Goal: Find specific page/section

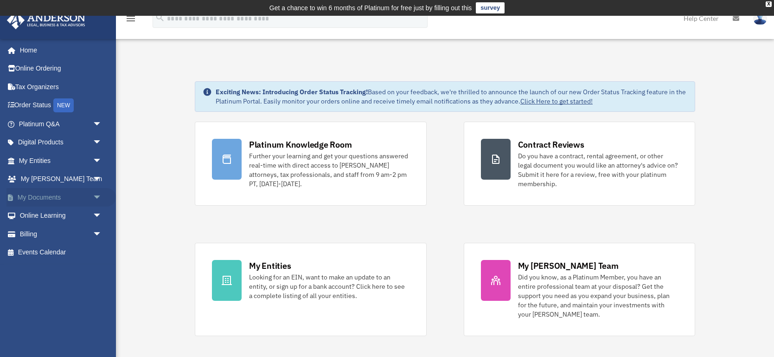
click at [58, 199] on link "My Documents arrow_drop_down" at bounding box center [60, 197] width 109 height 19
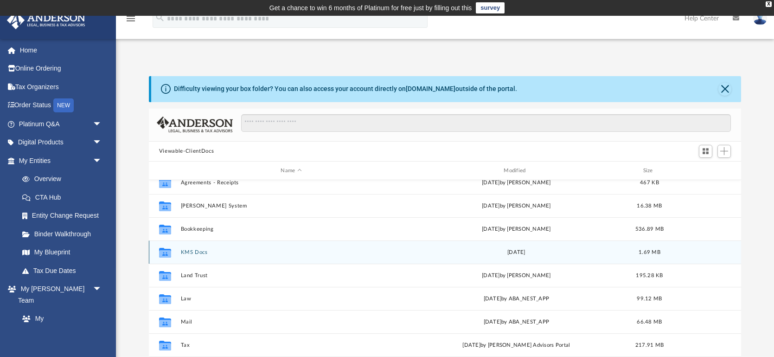
scroll to position [17, 0]
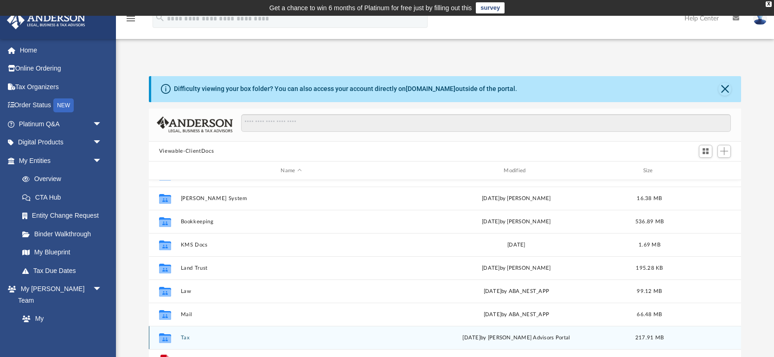
click at [179, 335] on div "Collaborated Folder Tax Thu Jul 24 2025 by Anderson Advisors Portal 217.91 MB" at bounding box center [445, 337] width 592 height 23
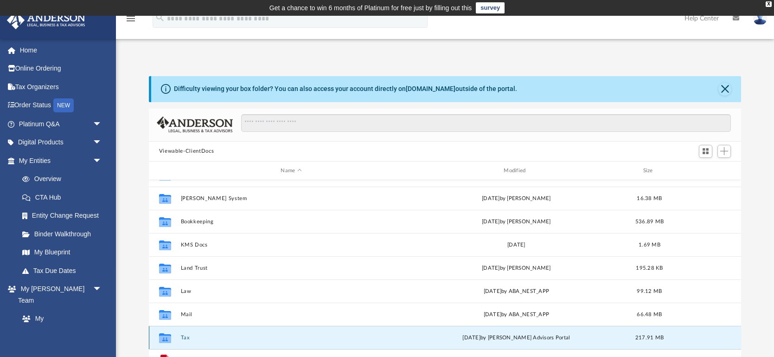
click at [246, 335] on button "Tax" at bounding box center [290, 338] width 221 height 6
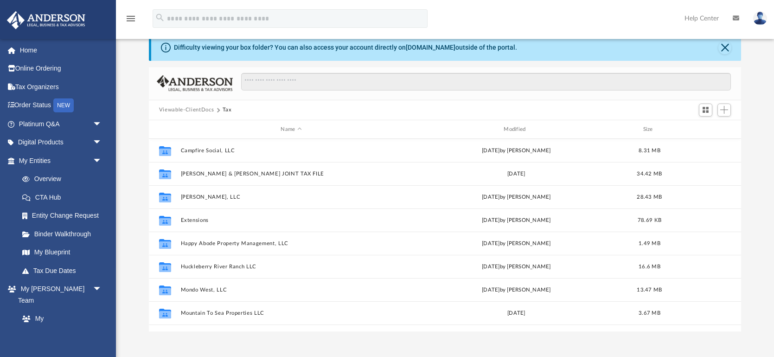
scroll to position [43, 0]
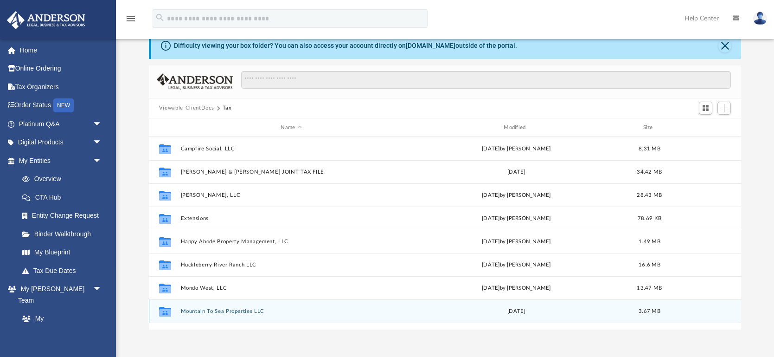
click at [218, 309] on button "Mountain To Sea Properties LLC" at bounding box center [290, 311] width 221 height 6
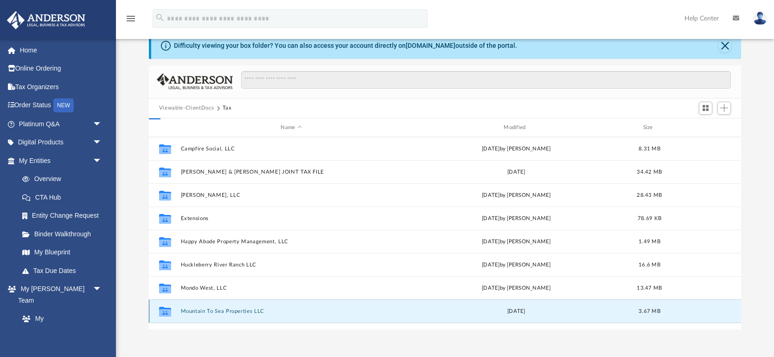
click at [218, 309] on button "Mountain To Sea Properties LLC" at bounding box center [290, 311] width 221 height 6
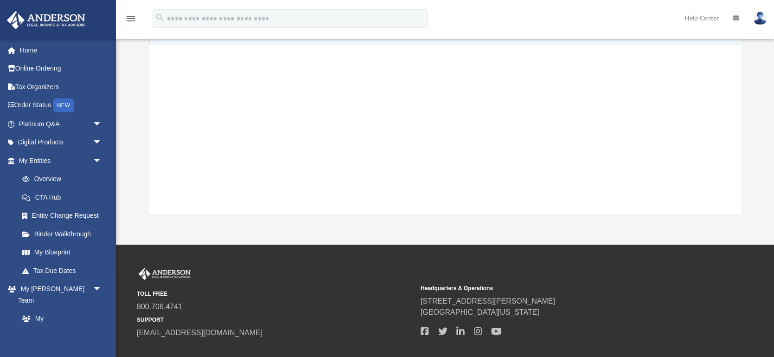
scroll to position [0, 0]
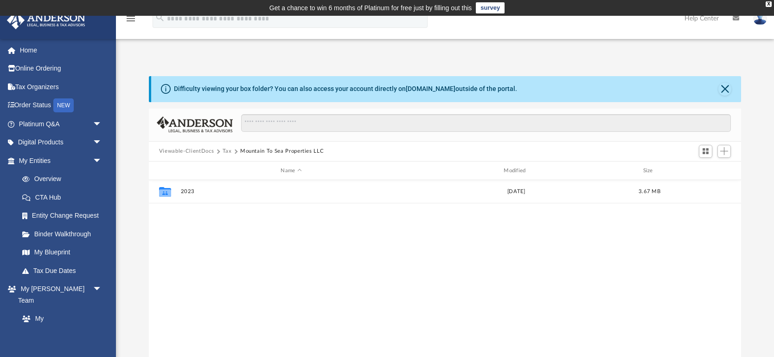
click at [225, 149] on button "Tax" at bounding box center [227, 151] width 9 height 8
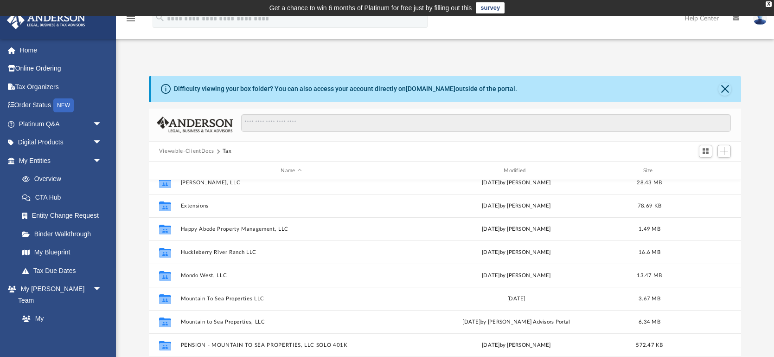
scroll to position [56, 0]
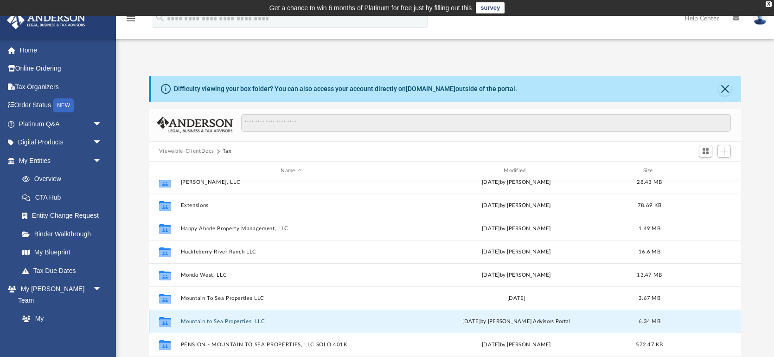
click at [206, 320] on button "Mountain to Sea Properties, LLC" at bounding box center [290, 321] width 221 height 6
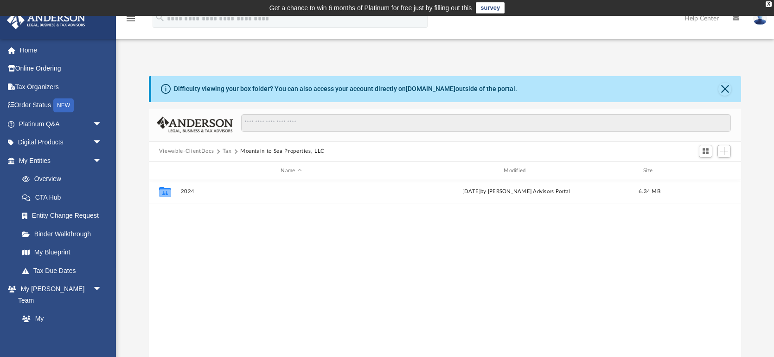
scroll to position [0, 0]
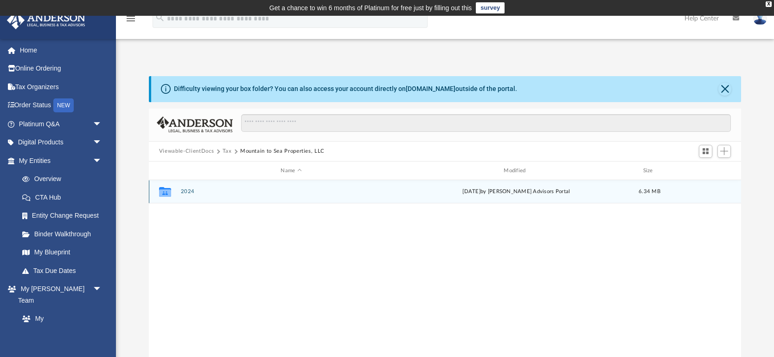
click at [187, 189] on button "2024" at bounding box center [290, 192] width 221 height 6
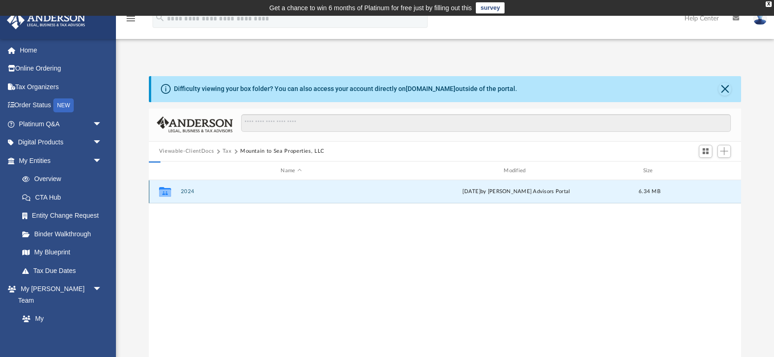
click at [187, 189] on button "2024" at bounding box center [290, 192] width 221 height 6
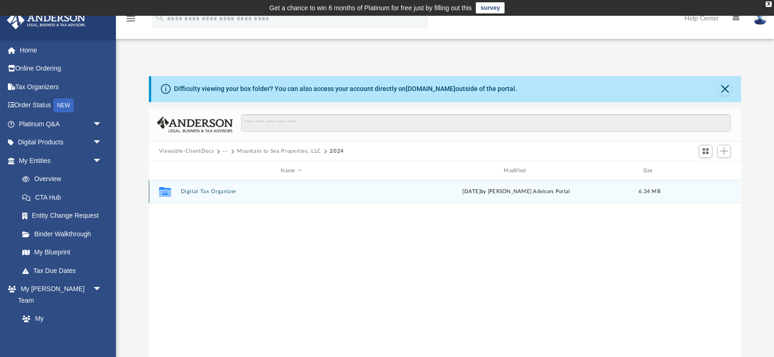
click at [187, 189] on button "Digital Tax Organizer" at bounding box center [290, 192] width 221 height 6
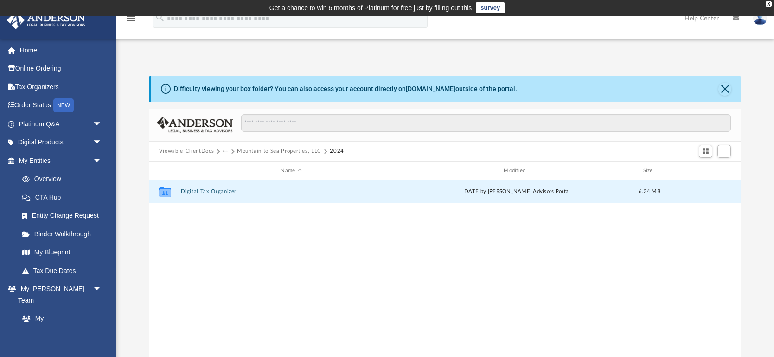
click at [187, 189] on button "Digital Tax Organizer" at bounding box center [290, 192] width 221 height 6
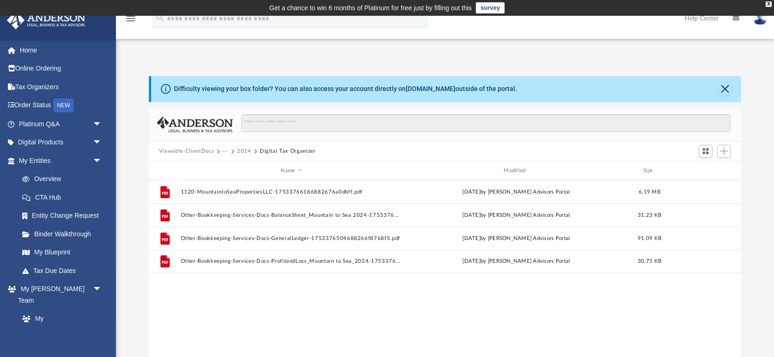
click at [242, 148] on button "2024" at bounding box center [244, 151] width 14 height 8
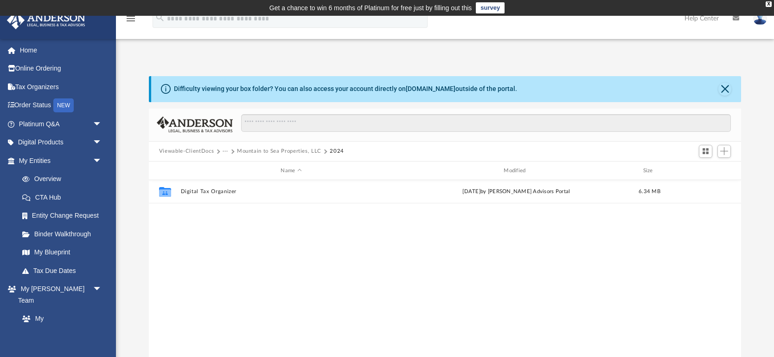
click at [250, 153] on button "Mountain to Sea Properties, LLC" at bounding box center [279, 151] width 84 height 8
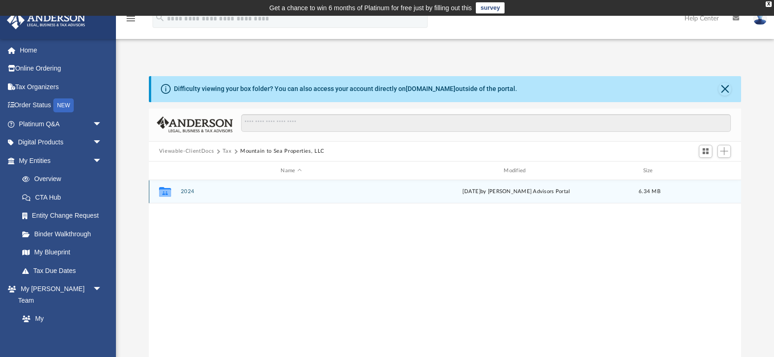
click at [186, 190] on button "2024" at bounding box center [290, 192] width 221 height 6
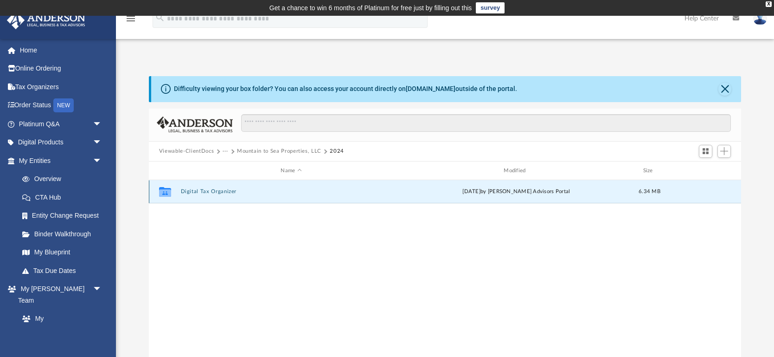
click at [186, 190] on button "Digital Tax Organizer" at bounding box center [290, 192] width 221 height 6
